Goal: Check status: Check status

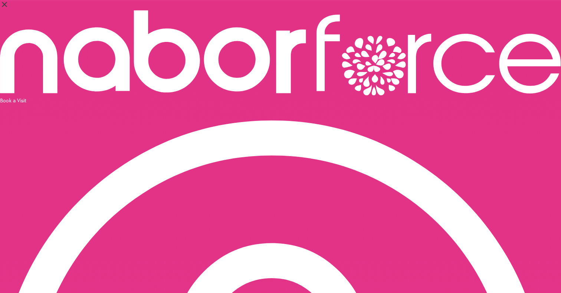
select select "********"
select select "***"
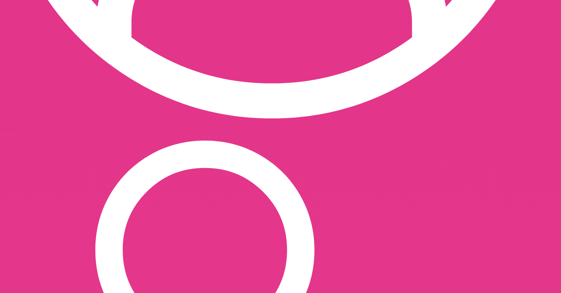
scroll to position [534, 0]
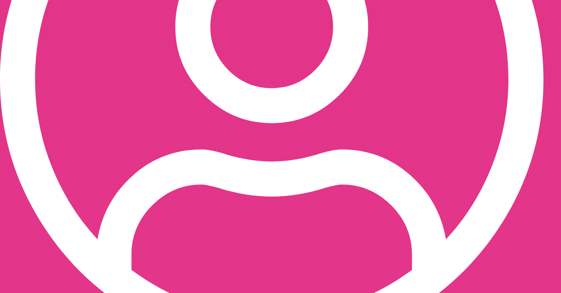
scroll to position [311, 0]
